Goal: Task Accomplishment & Management: Use online tool/utility

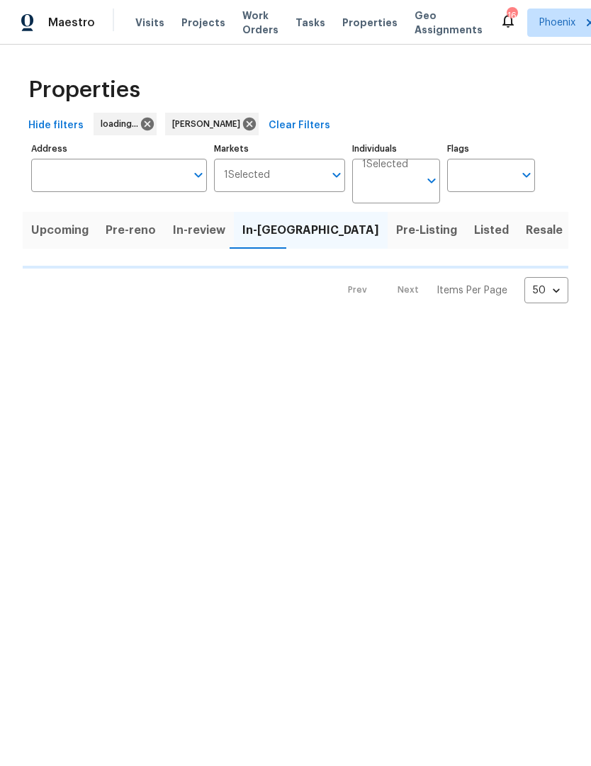
click at [580, 233] on span "Done" at bounding box center [595, 230] width 30 height 20
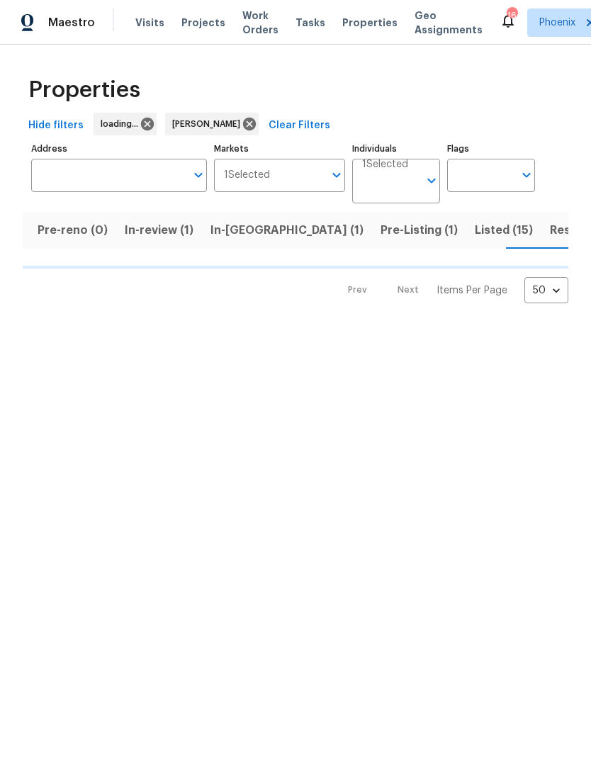
scroll to position [0, 101]
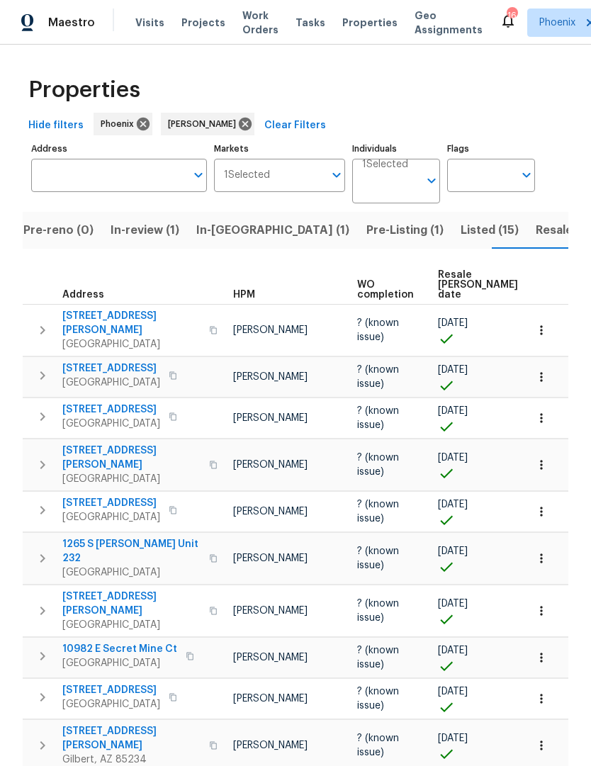
click at [461, 236] on span "Listed (15)" at bounding box center [490, 230] width 58 height 20
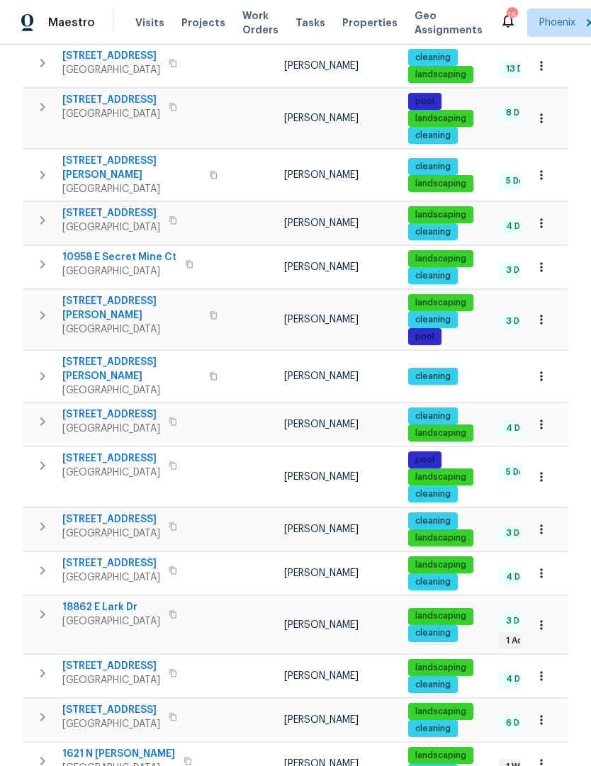
scroll to position [259, 0]
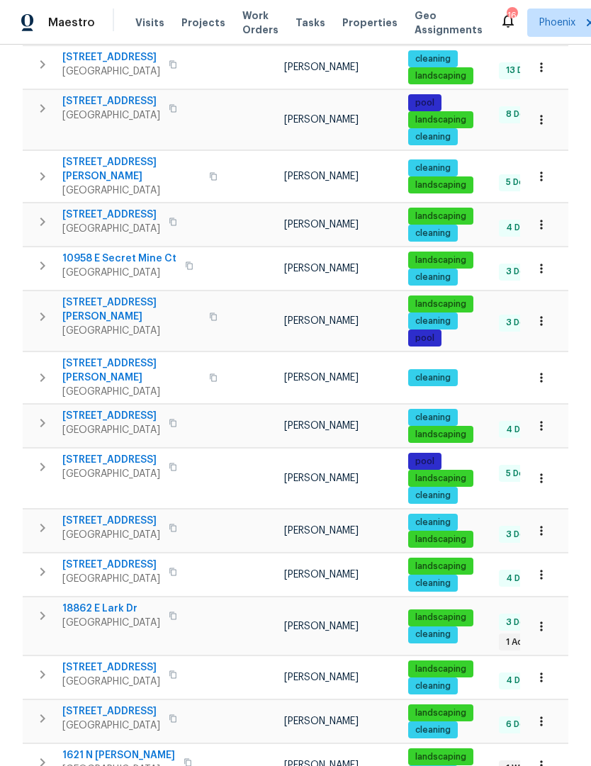
click at [47, 563] on icon "button" at bounding box center [42, 571] width 17 height 17
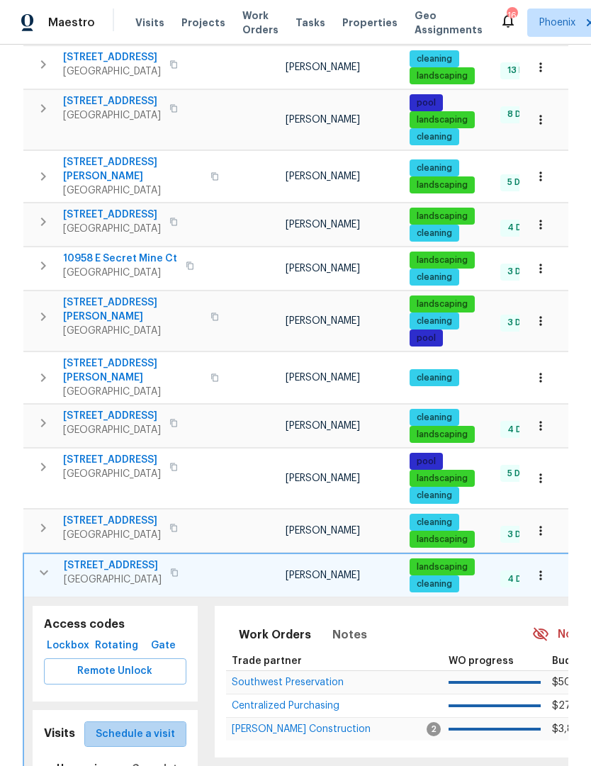
click at [159, 723] on button "Schedule a visit" at bounding box center [135, 735] width 102 height 26
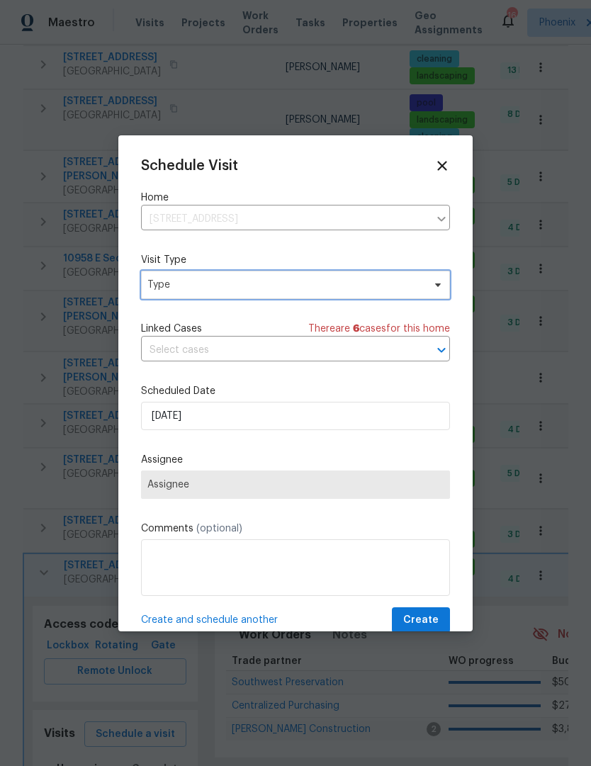
click at [442, 287] on icon at bounding box center [437, 284] width 11 height 11
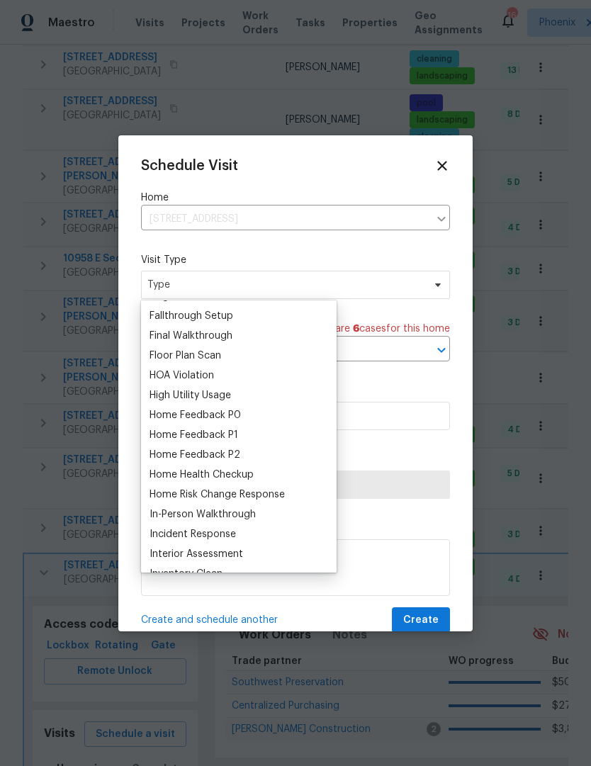
scroll to position [337, 0]
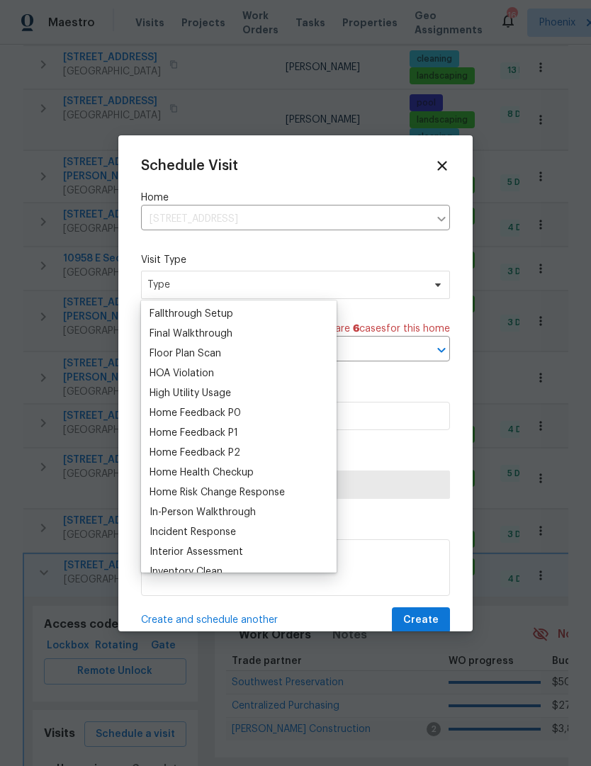
click at [233, 473] on div "Home Health Checkup" at bounding box center [202, 473] width 104 height 14
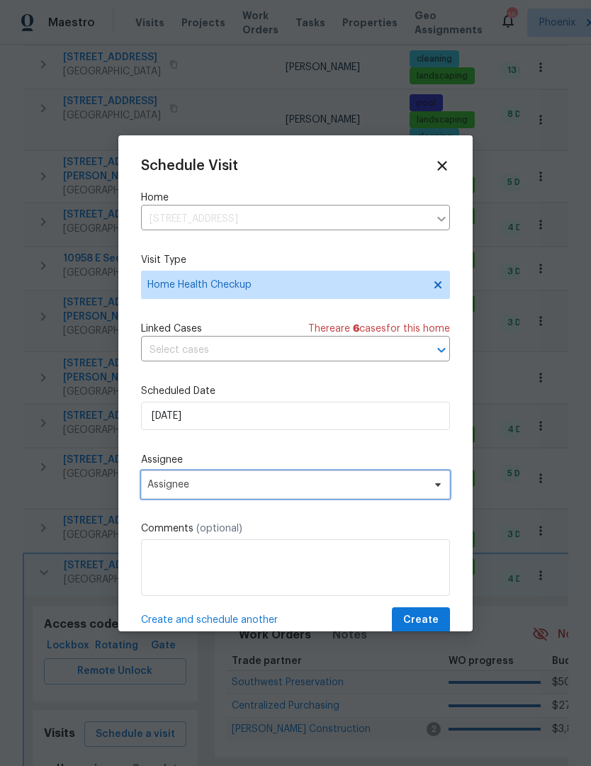
click at [434, 490] on icon at bounding box center [437, 484] width 11 height 11
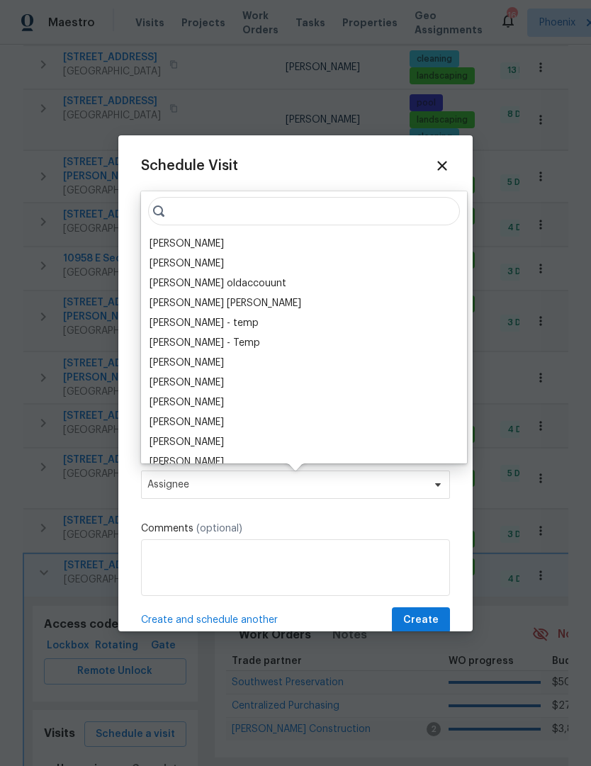
click at [186, 239] on div "[PERSON_NAME]" at bounding box center [187, 244] width 74 height 14
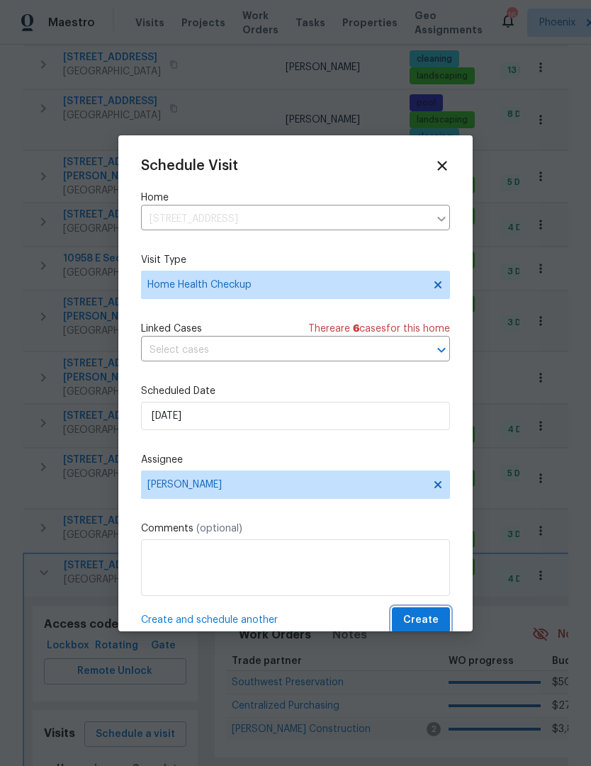
click at [434, 617] on span "Create" at bounding box center [420, 621] width 35 height 18
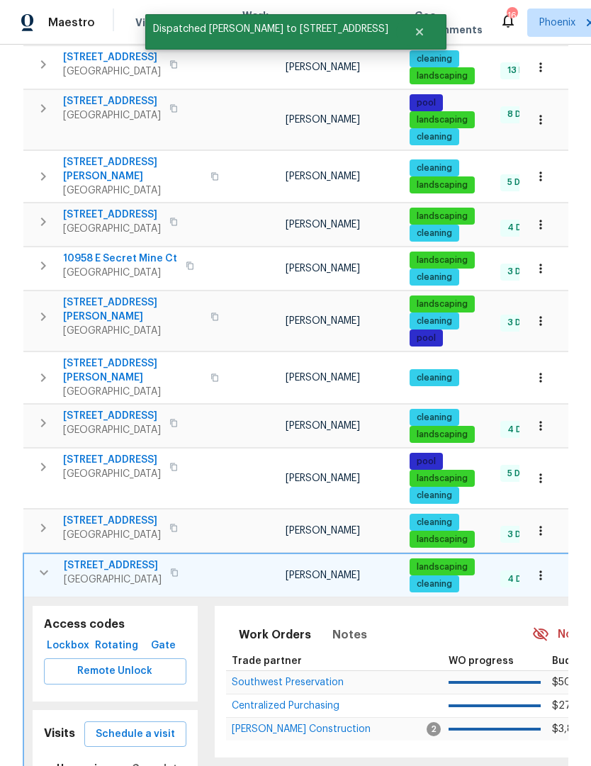
click at [49, 564] on icon "button" at bounding box center [43, 572] width 17 height 17
